Goal: Use online tool/utility: Utilize a website feature to perform a specific function

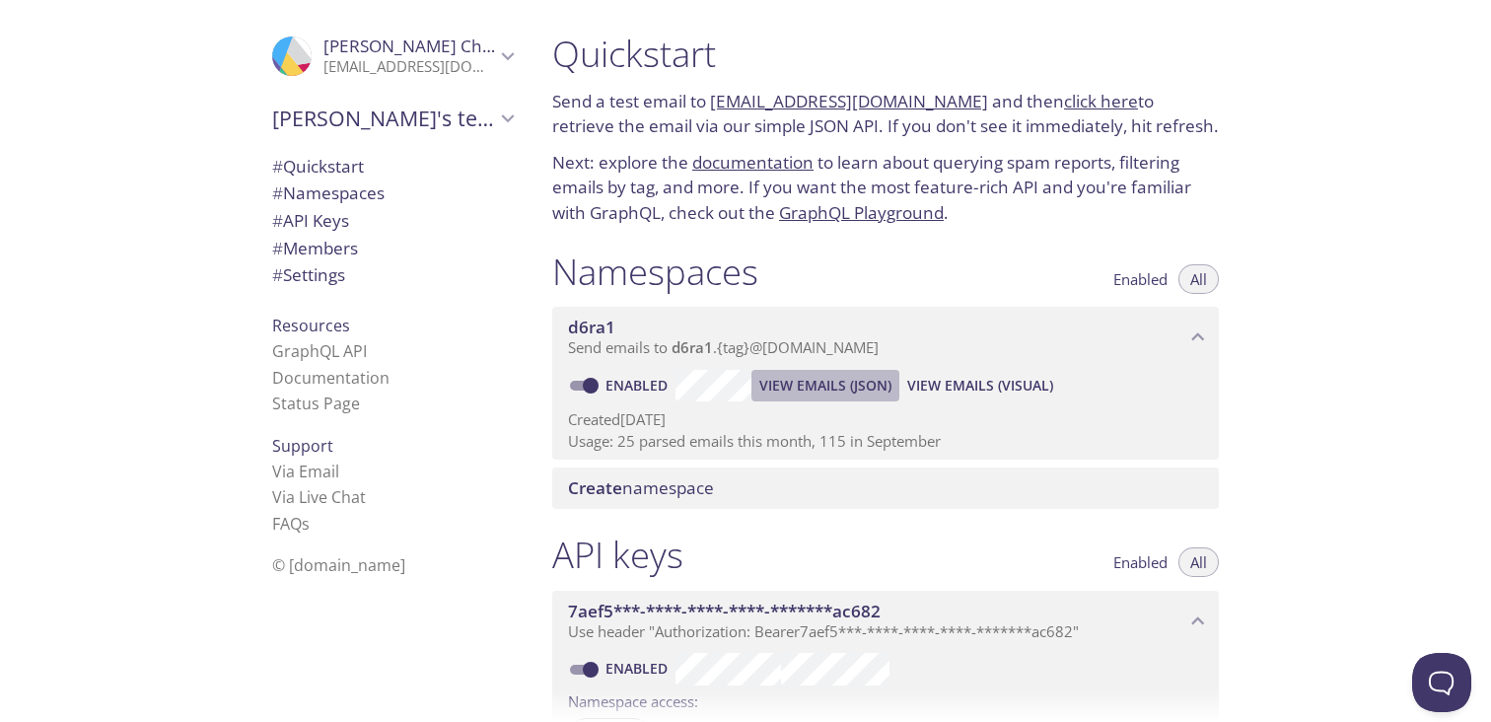
click at [825, 386] on span "View Emails (JSON)" at bounding box center [825, 386] width 132 height 24
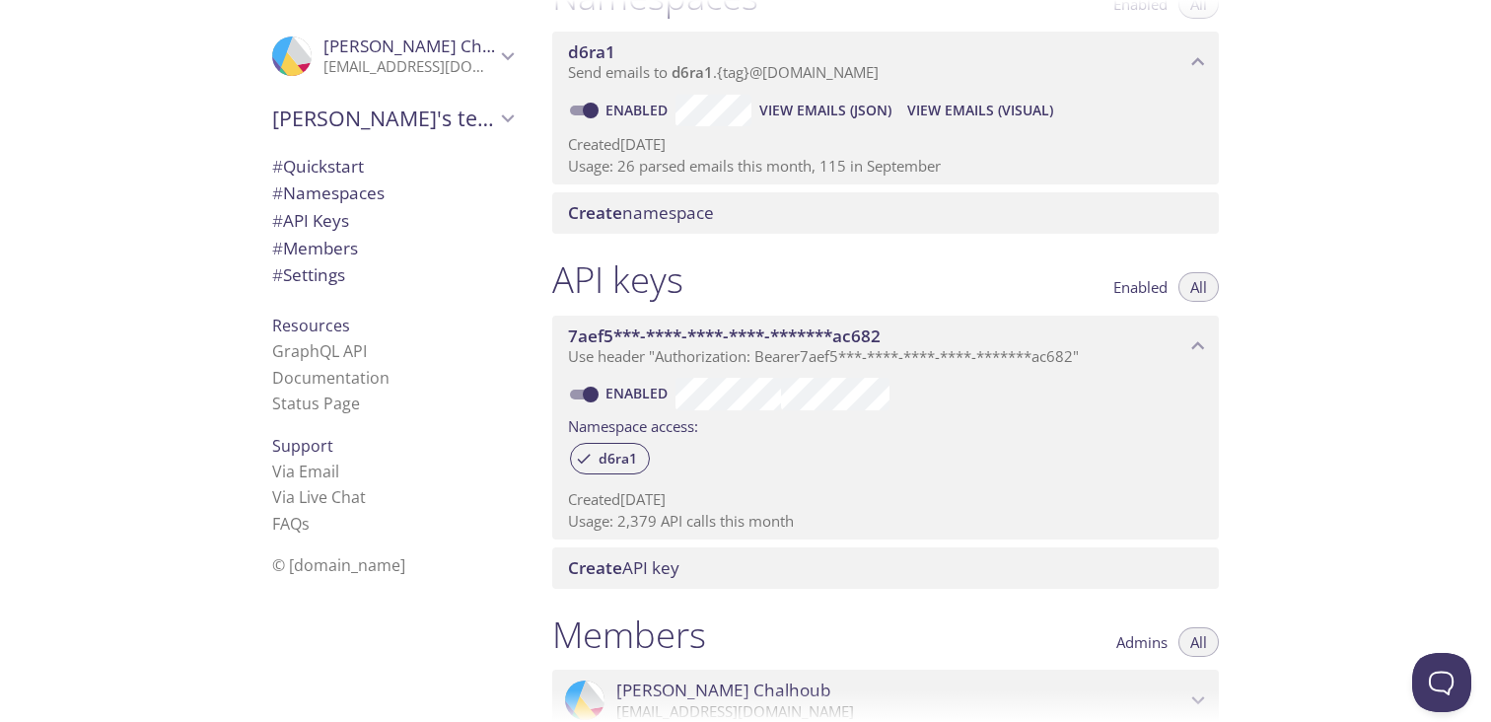
scroll to position [244, 0]
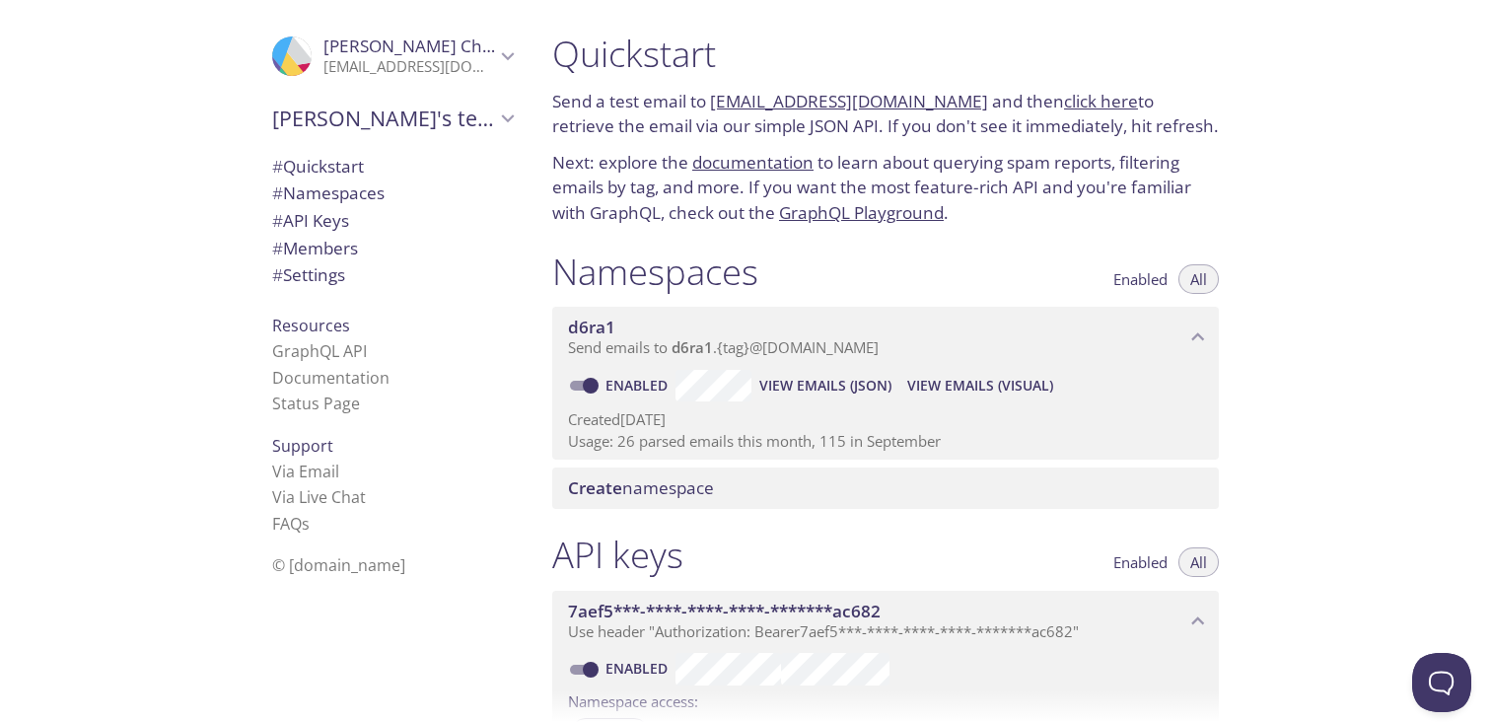
click at [783, 387] on span "View Emails (JSON)" at bounding box center [825, 386] width 132 height 24
click at [831, 373] on button "View Emails (JSON)" at bounding box center [825, 386] width 148 height 32
